Goal: Information Seeking & Learning: Learn about a topic

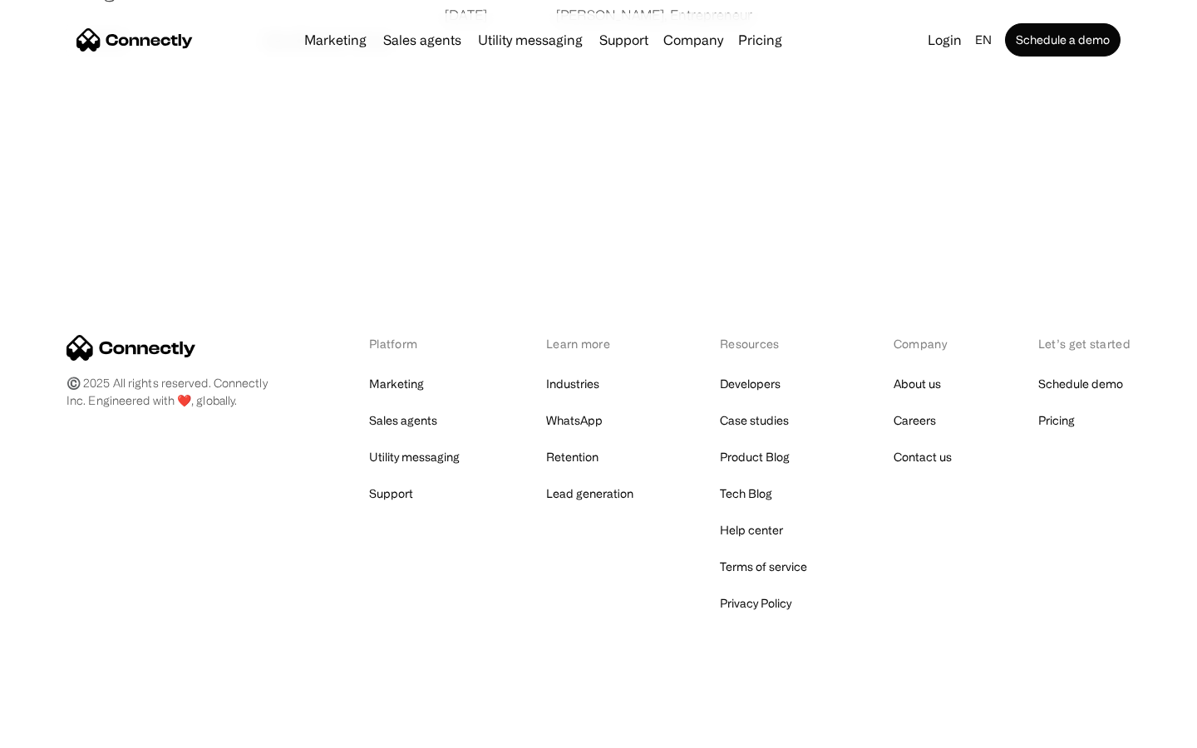
scroll to position [3195, 0]
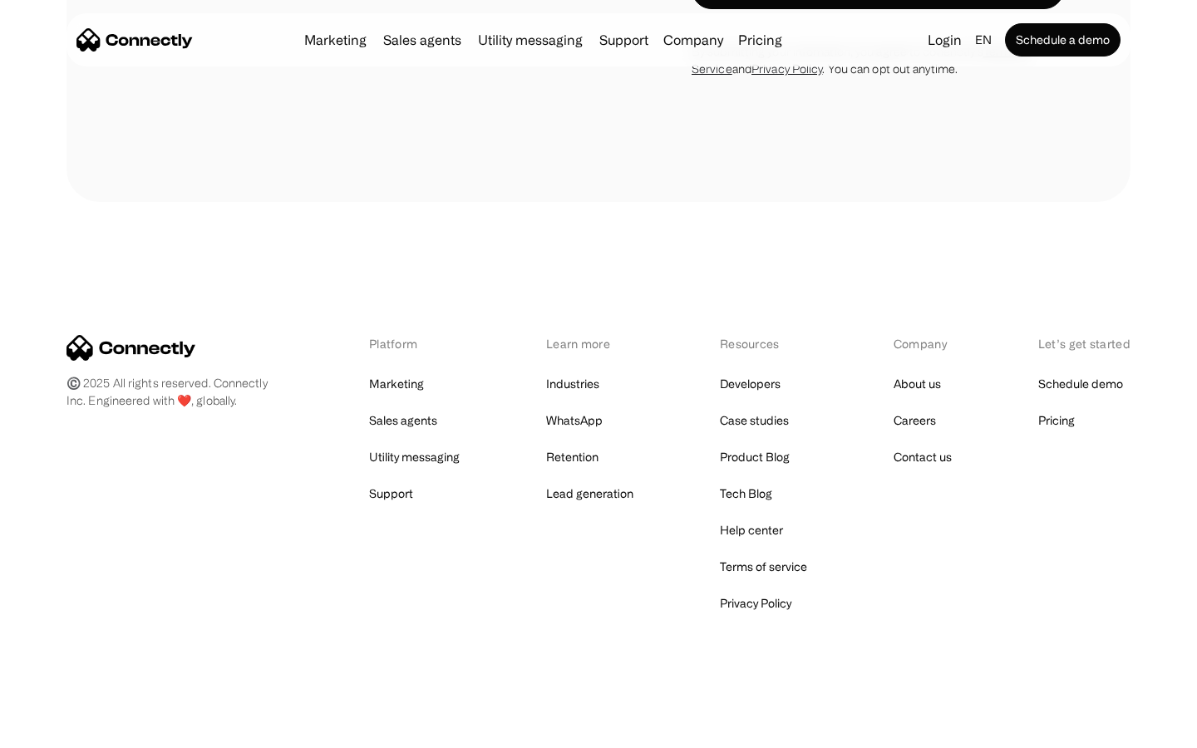
scroll to position [1127, 0]
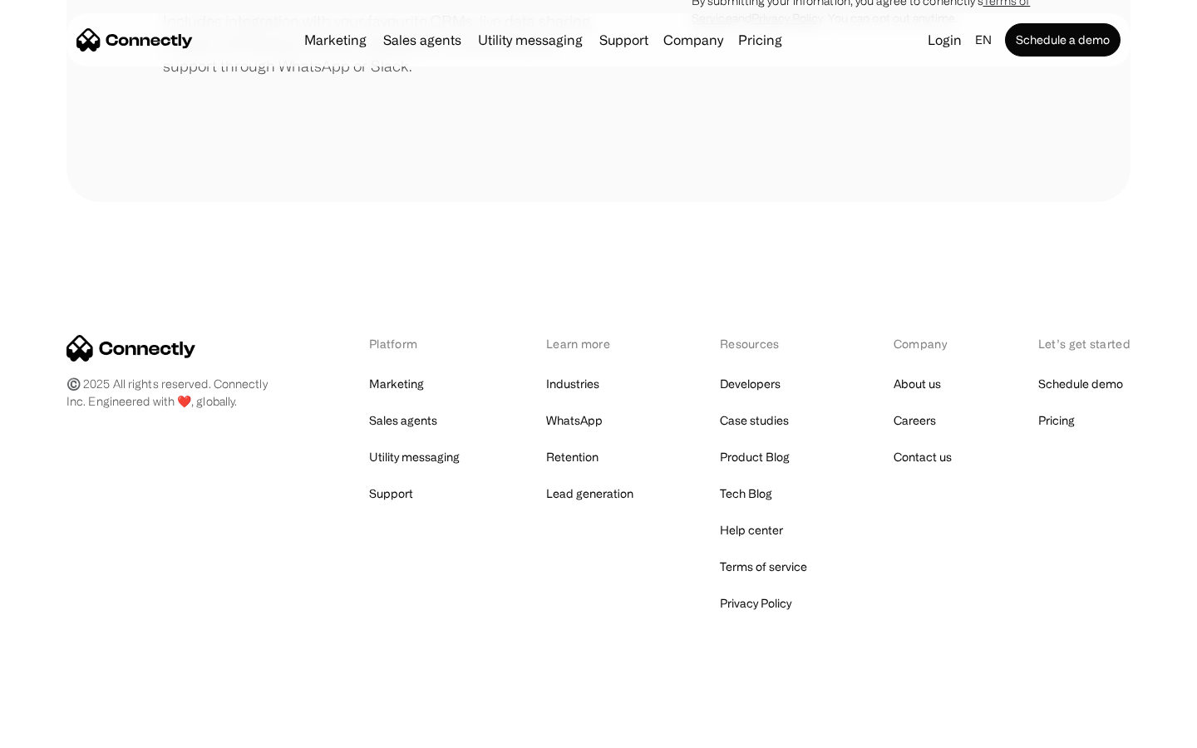
scroll to position [773, 0]
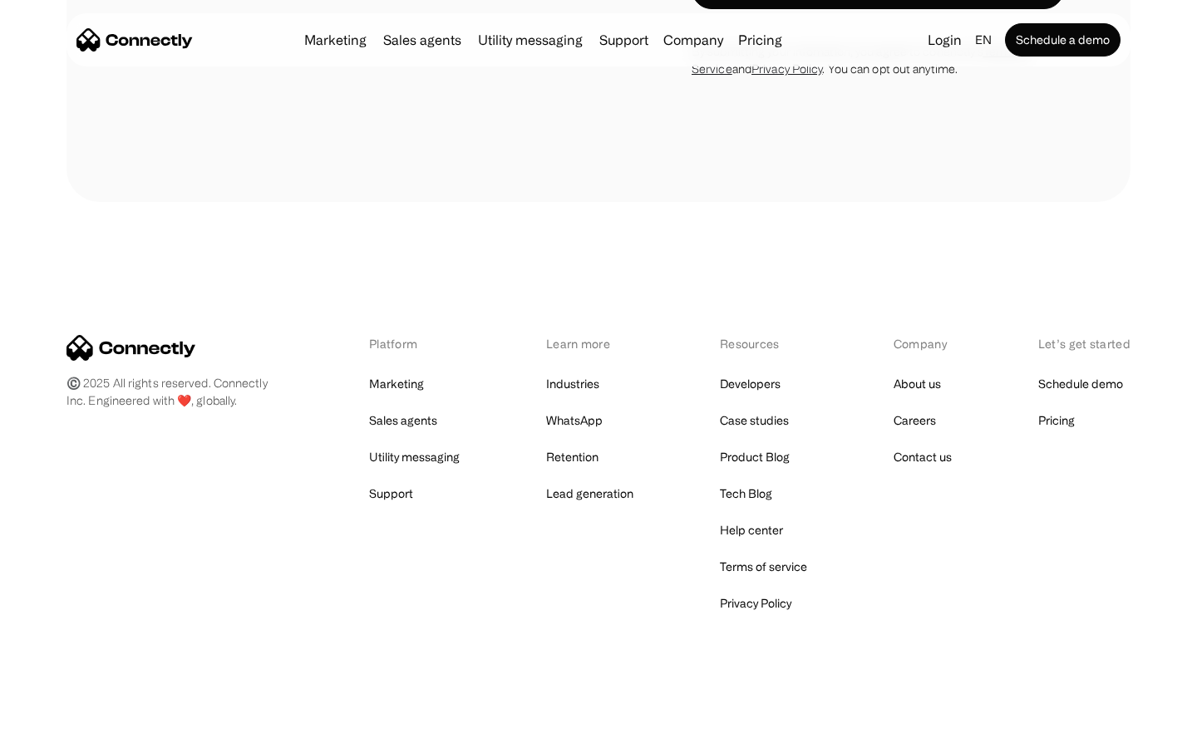
scroll to position [1424, 0]
